Goal: Task Accomplishment & Management: Complete application form

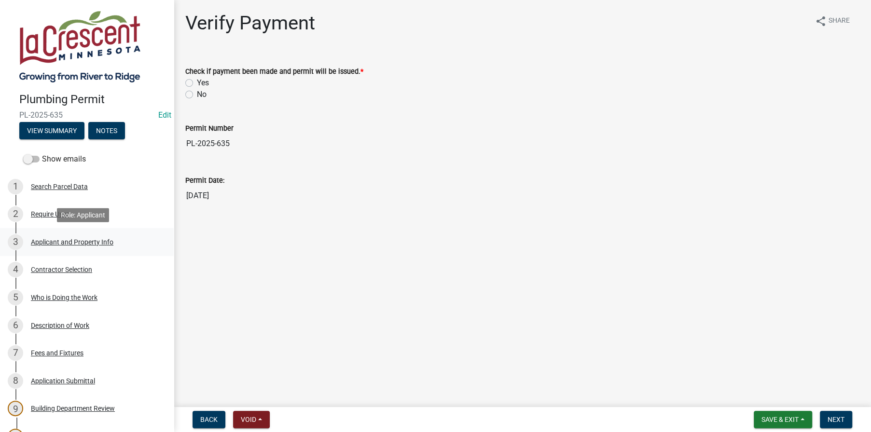
click at [49, 236] on div "3 Applicant and Property Info" at bounding box center [83, 241] width 150 height 15
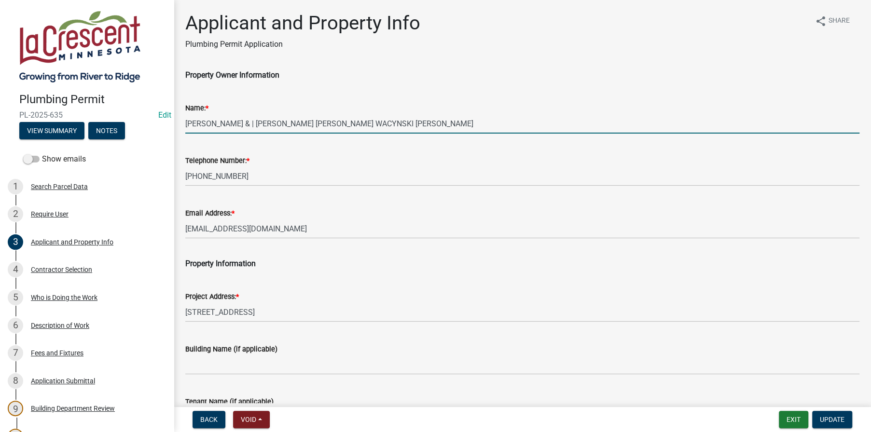
drag, startPoint x: 314, startPoint y: 122, endPoint x: 292, endPoint y: 123, distance: 22.2
click at [292, 123] on input "[PERSON_NAME] & | [PERSON_NAME] [PERSON_NAME] WACYNSKI [PERSON_NAME]" at bounding box center [522, 124] width 674 height 20
click at [330, 123] on input "[PERSON_NAME] & | [PERSON_NAME] [PERSON_NAME]" at bounding box center [522, 124] width 674 height 20
click at [371, 123] on input "[PERSON_NAME] & | [PERSON_NAME] WACYNSKI-[PERSON_NAME]" at bounding box center [522, 124] width 674 height 20
click at [612, 131] on input "[PERSON_NAME] & [PERSON_NAME] WACYNSKI-[PERSON_NAME]" at bounding box center [522, 124] width 674 height 20
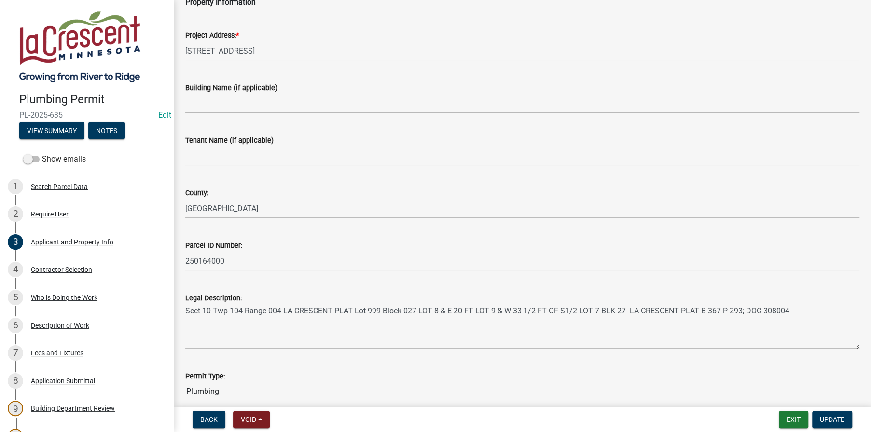
scroll to position [289, 0]
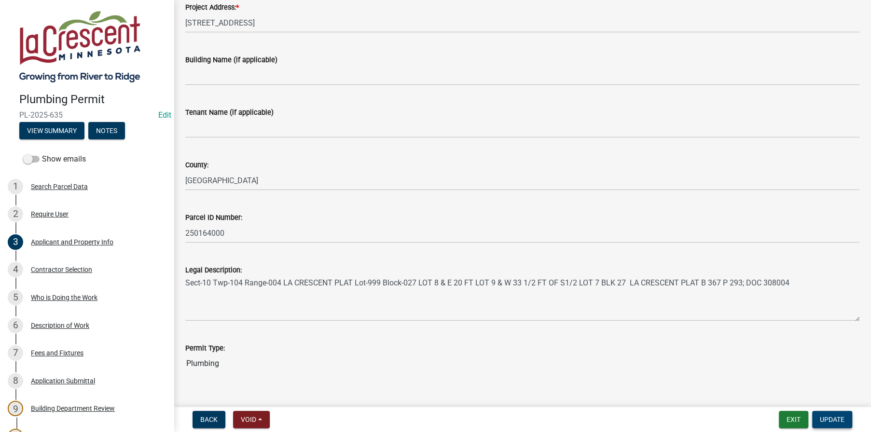
type input "[PERSON_NAME] & [PERSON_NAME] WACYNSKI-[PERSON_NAME]"
click at [832, 414] on button "Update" at bounding box center [832, 419] width 40 height 17
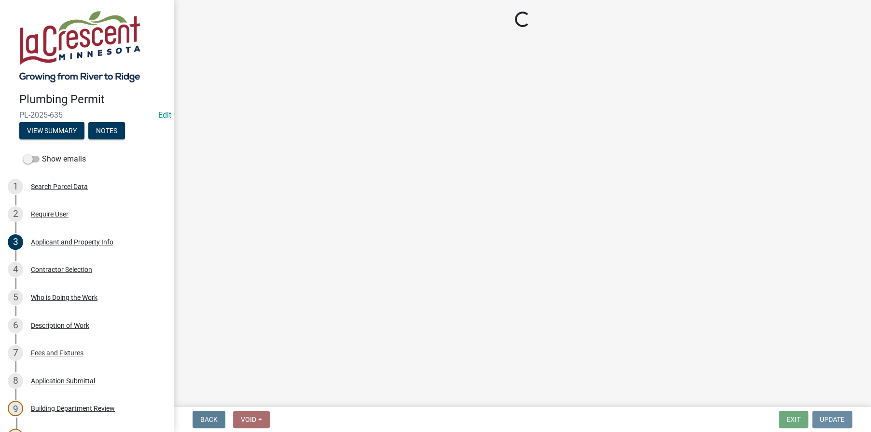
scroll to position [0, 0]
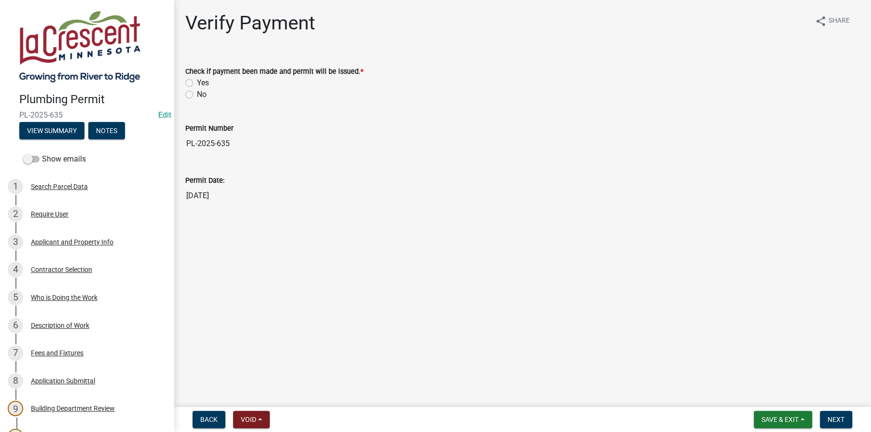
click at [197, 82] on label "Yes" at bounding box center [203, 83] width 12 height 12
click at [197, 82] on input "Yes" at bounding box center [200, 80] width 6 height 6
radio input "true"
click at [835, 421] on span "Next" at bounding box center [835, 420] width 17 height 8
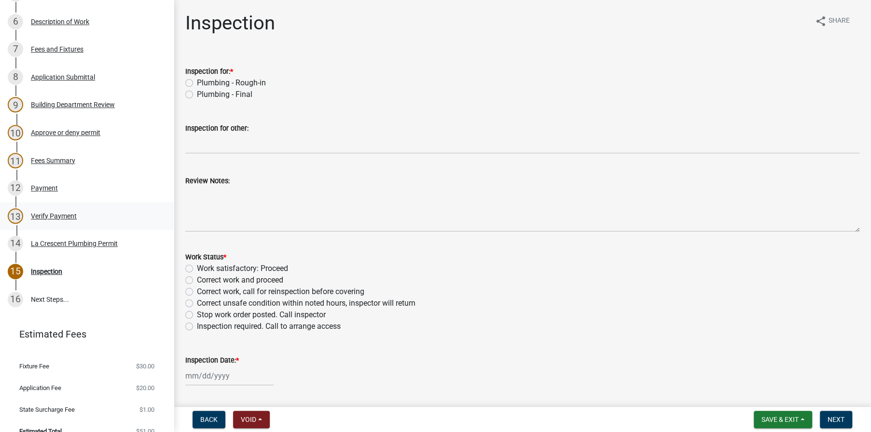
scroll to position [317, 0]
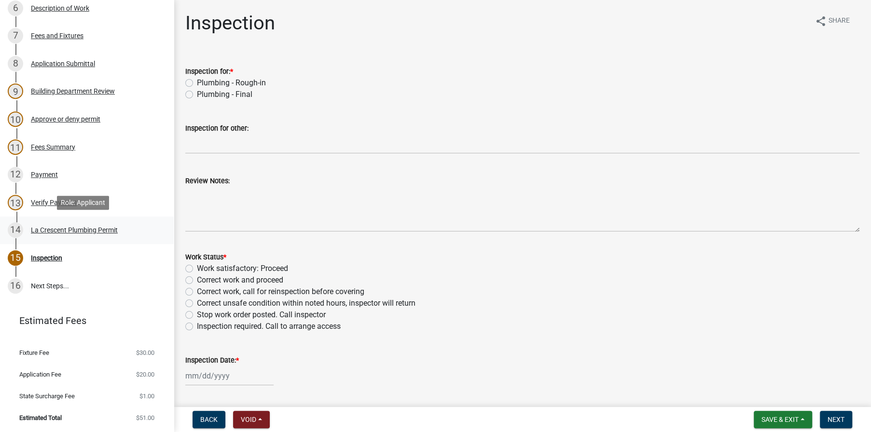
click at [50, 232] on div "La Crescent Plumbing Permit" at bounding box center [74, 230] width 87 height 7
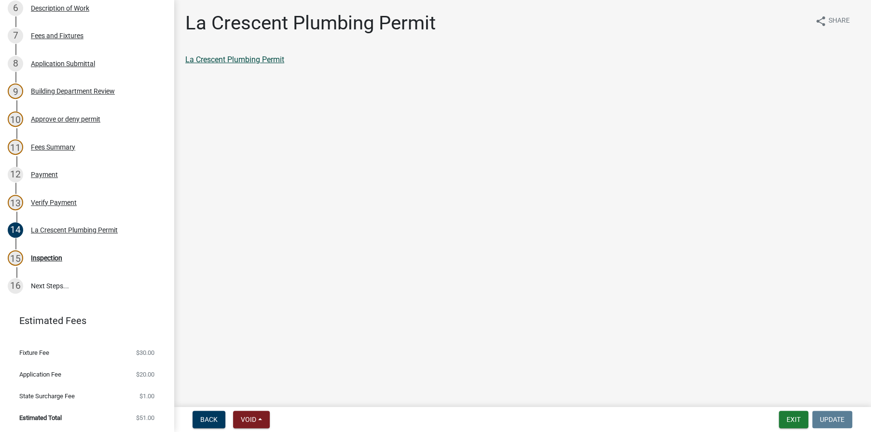
click at [236, 61] on link "La Crescent Plumbing Permit" at bounding box center [234, 59] width 99 height 9
